Goal: Find specific page/section: Find specific page/section

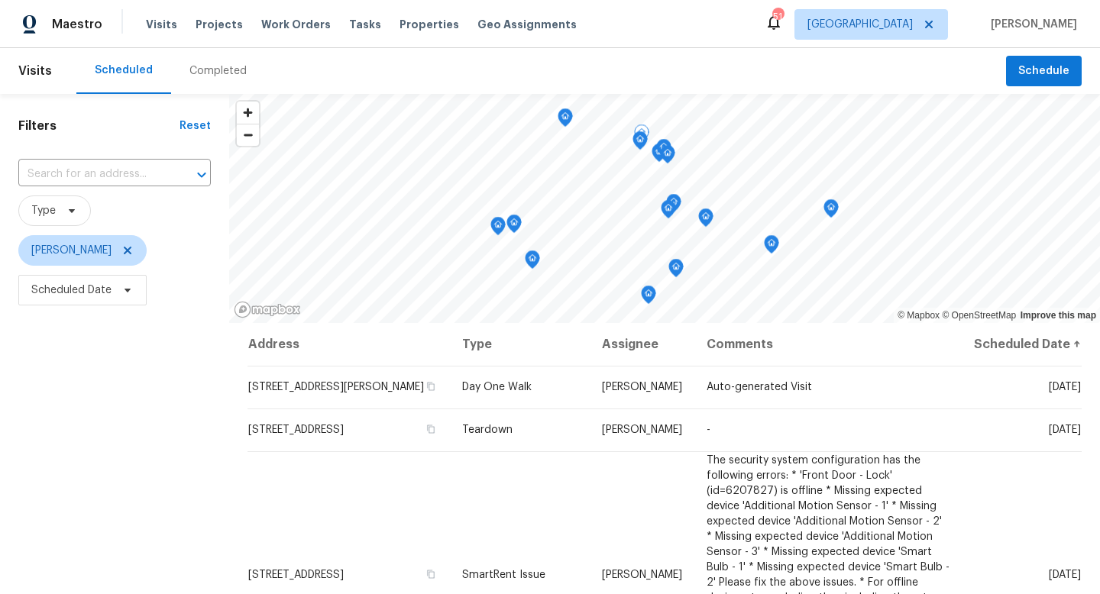
scroll to position [204, 0]
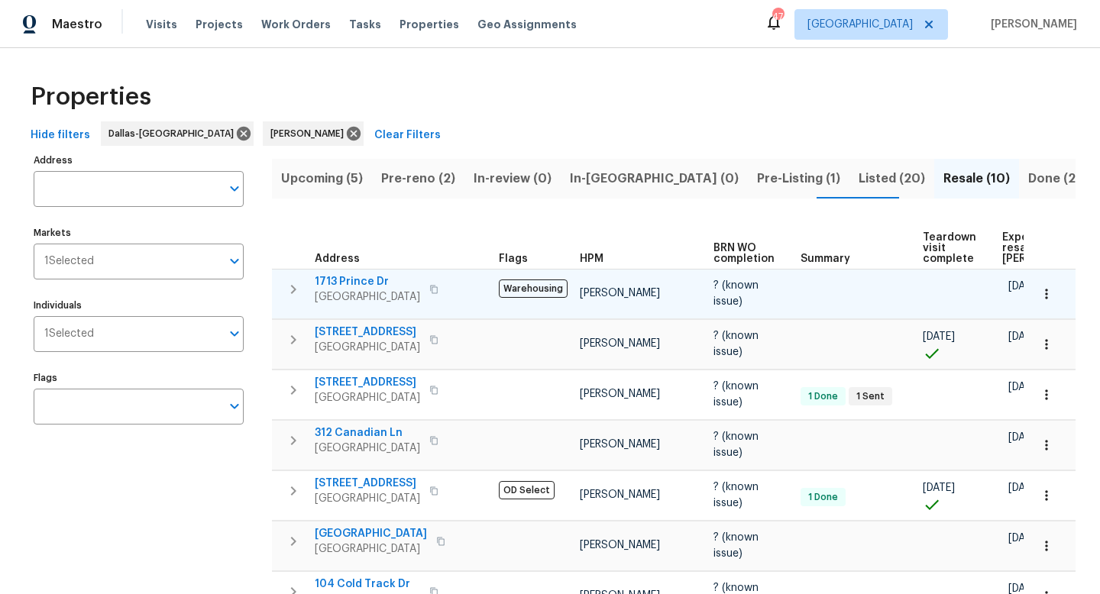
scroll to position [188, 0]
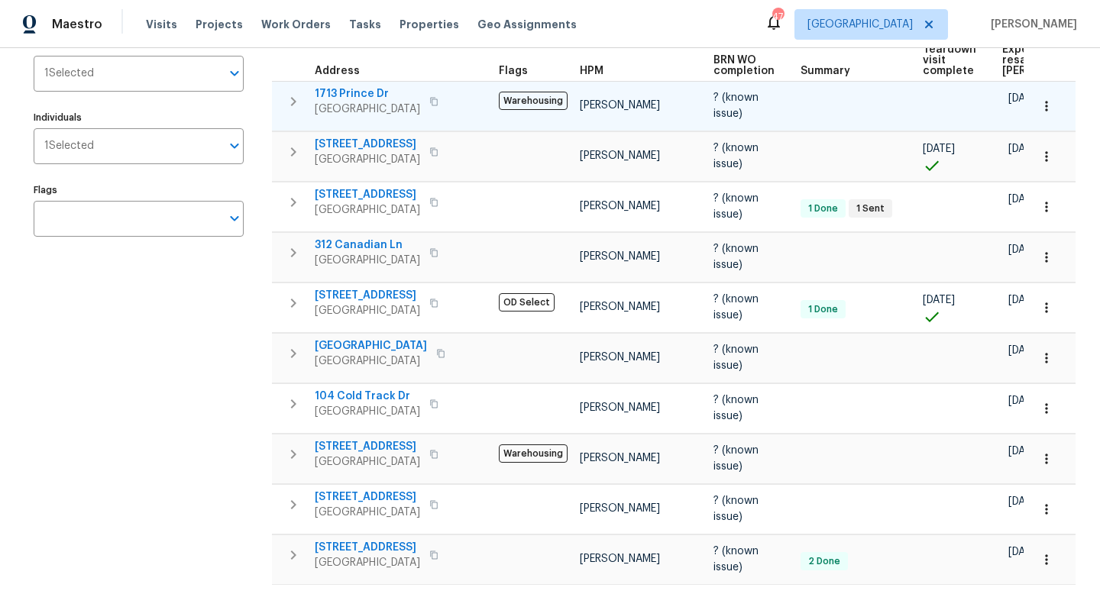
click at [364, 102] on span "Benbrook, TX 76126" at bounding box center [367, 109] width 105 height 15
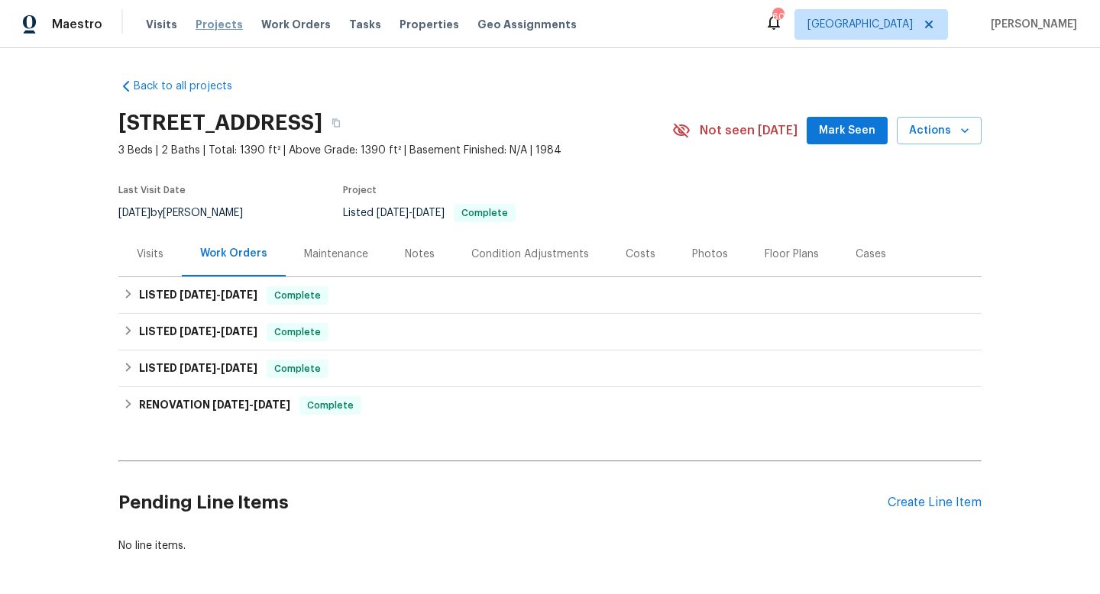
click at [214, 24] on span "Projects" at bounding box center [219, 24] width 47 height 15
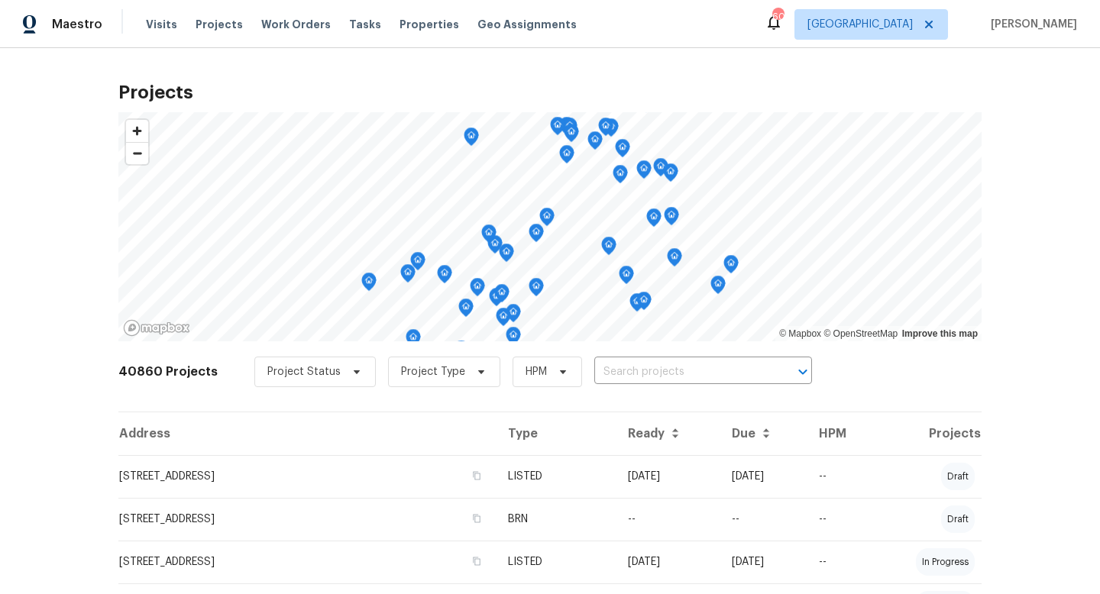
click at [616, 370] on input "text" at bounding box center [681, 372] width 175 height 24
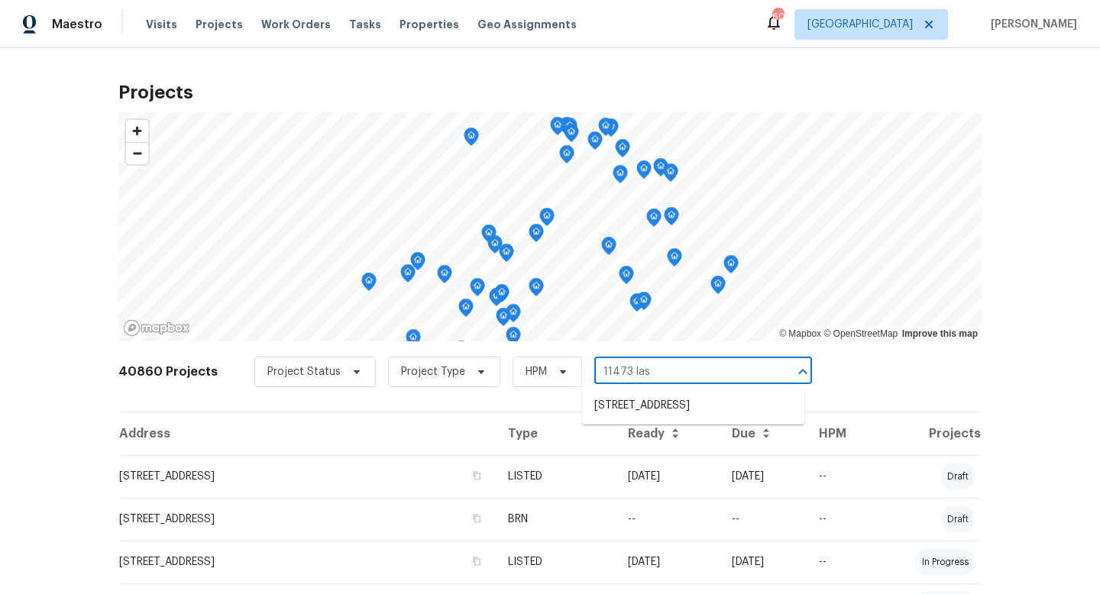
type input "11473 las"
click at [645, 406] on li "[STREET_ADDRESS]" at bounding box center [693, 405] width 222 height 25
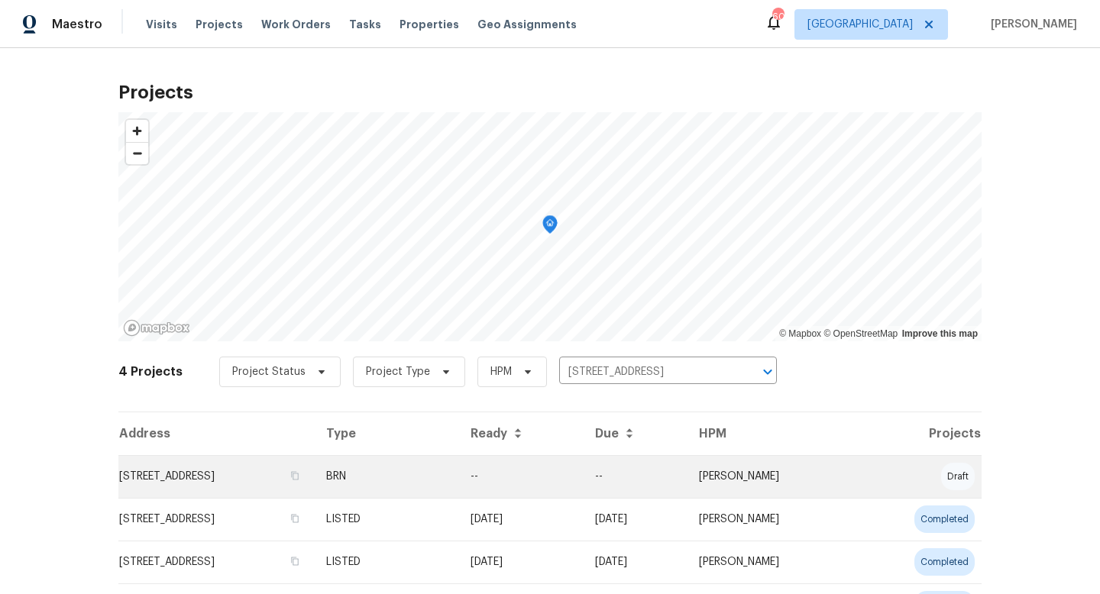
click at [458, 474] on td "BRN" at bounding box center [386, 476] width 144 height 43
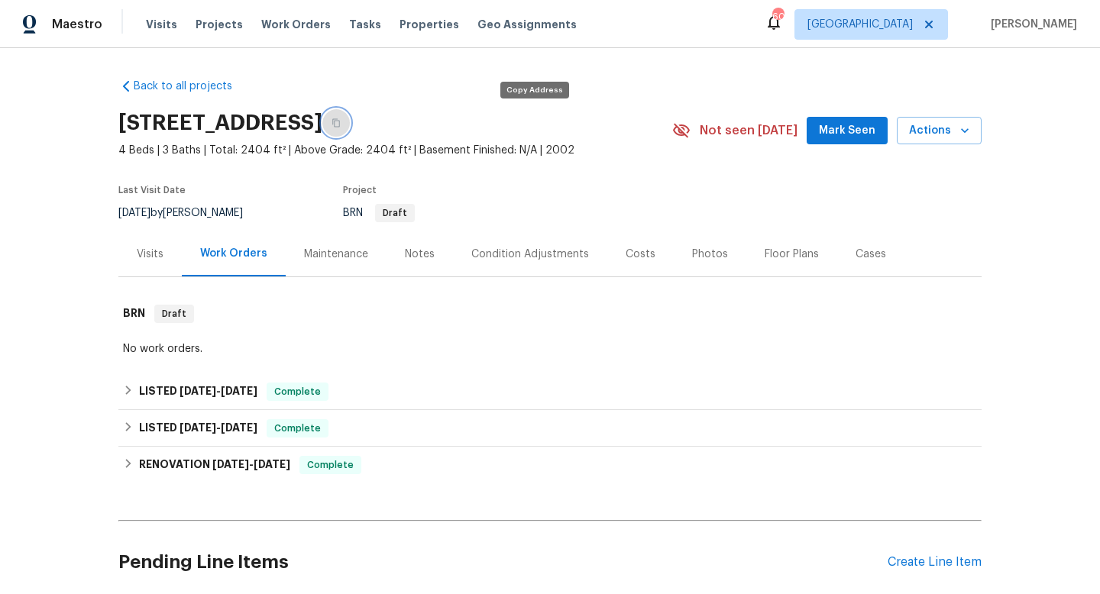
click at [341, 127] on icon "button" at bounding box center [335, 122] width 9 height 9
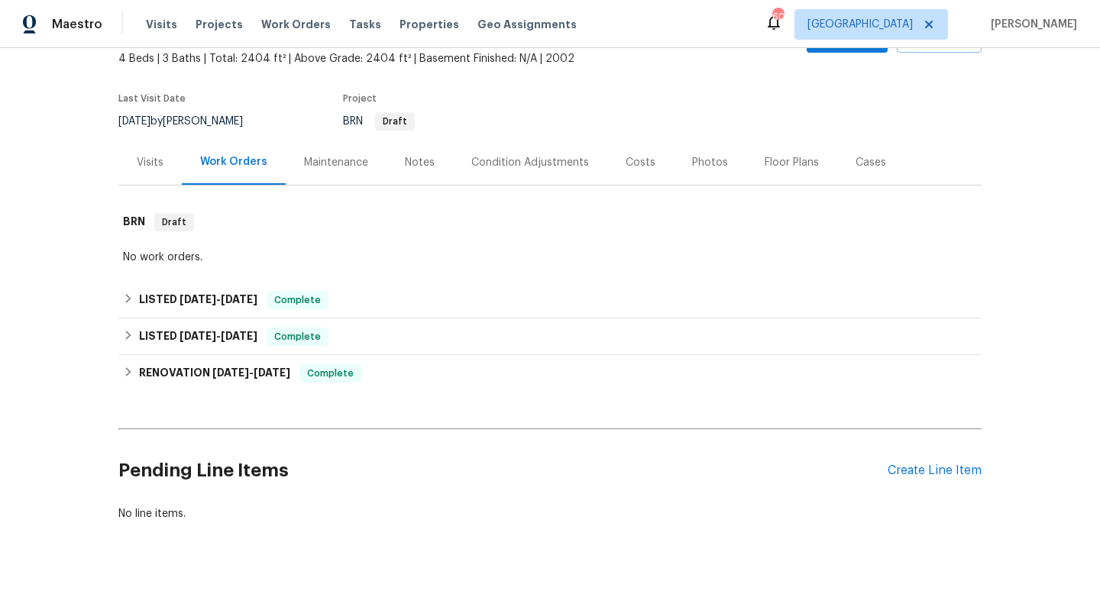
scroll to position [123, 0]
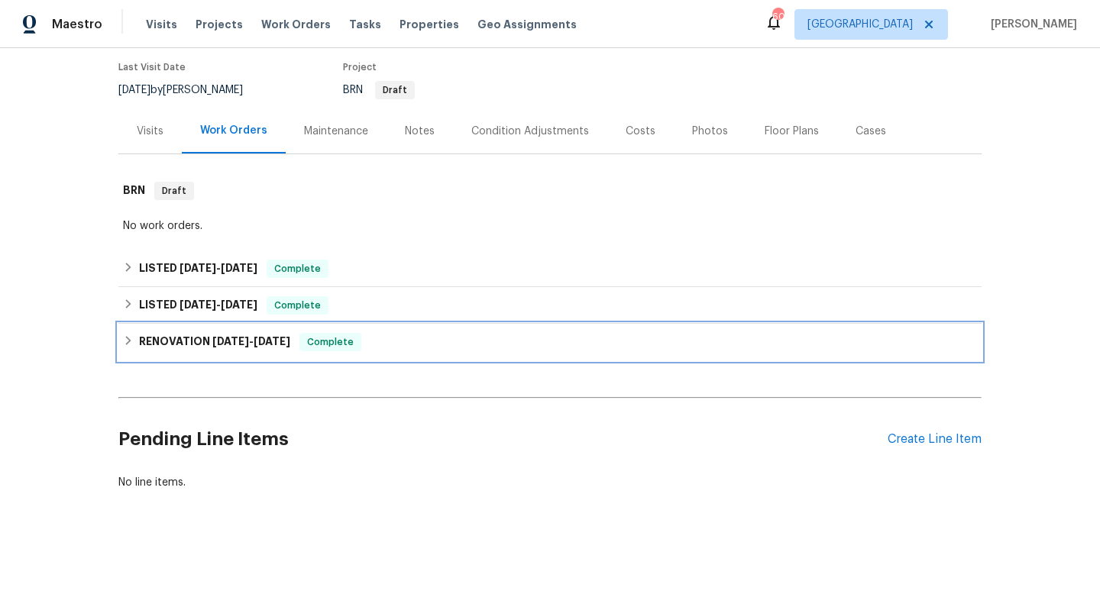
click at [136, 339] on div "RENOVATION [DATE] - [DATE] Complete" at bounding box center [550, 342] width 854 height 18
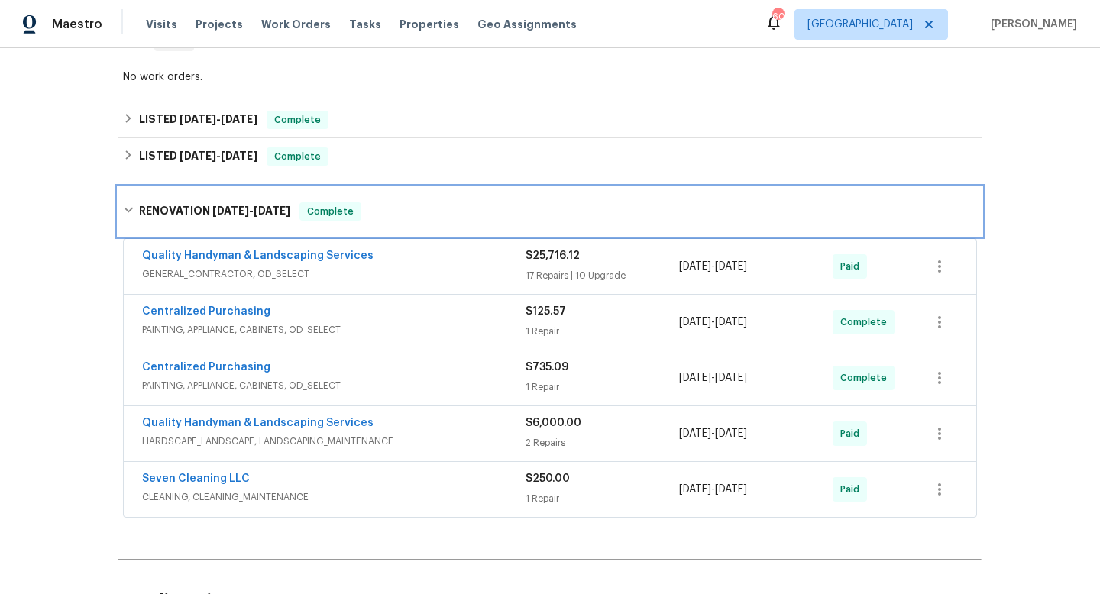
scroll to position [277, 0]
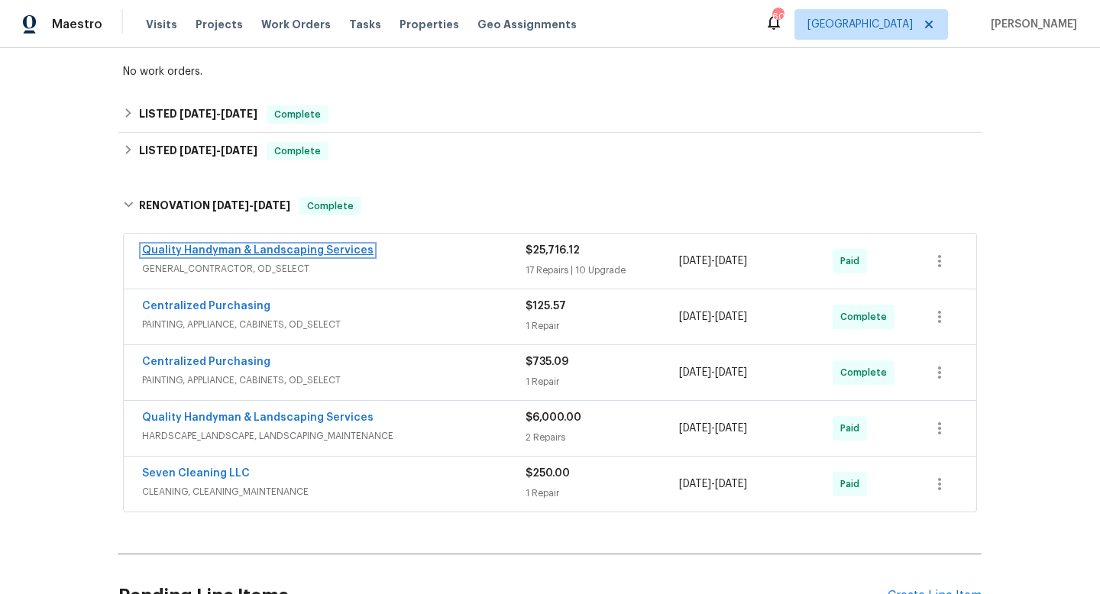
click at [288, 251] on link "Quality Handyman & Landscaping Services" at bounding box center [257, 250] width 231 height 11
